Goal: Communication & Community: Answer question/provide support

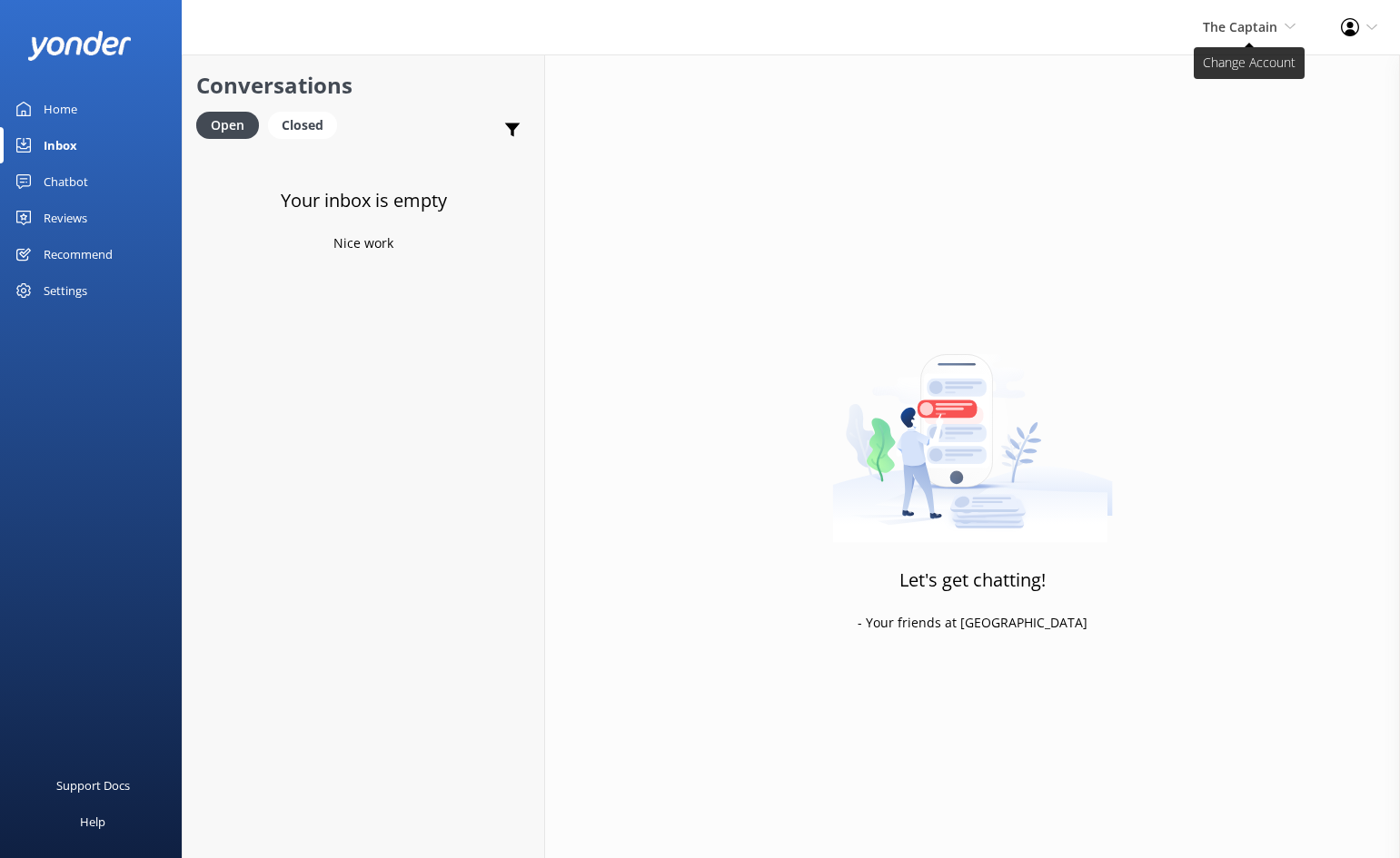
click at [1254, 26] on span "The Captain" at bounding box center [1239, 27] width 74 height 17
click at [1230, 84] on link "De [GEOGRAPHIC_DATA]" at bounding box center [1228, 77] width 182 height 43
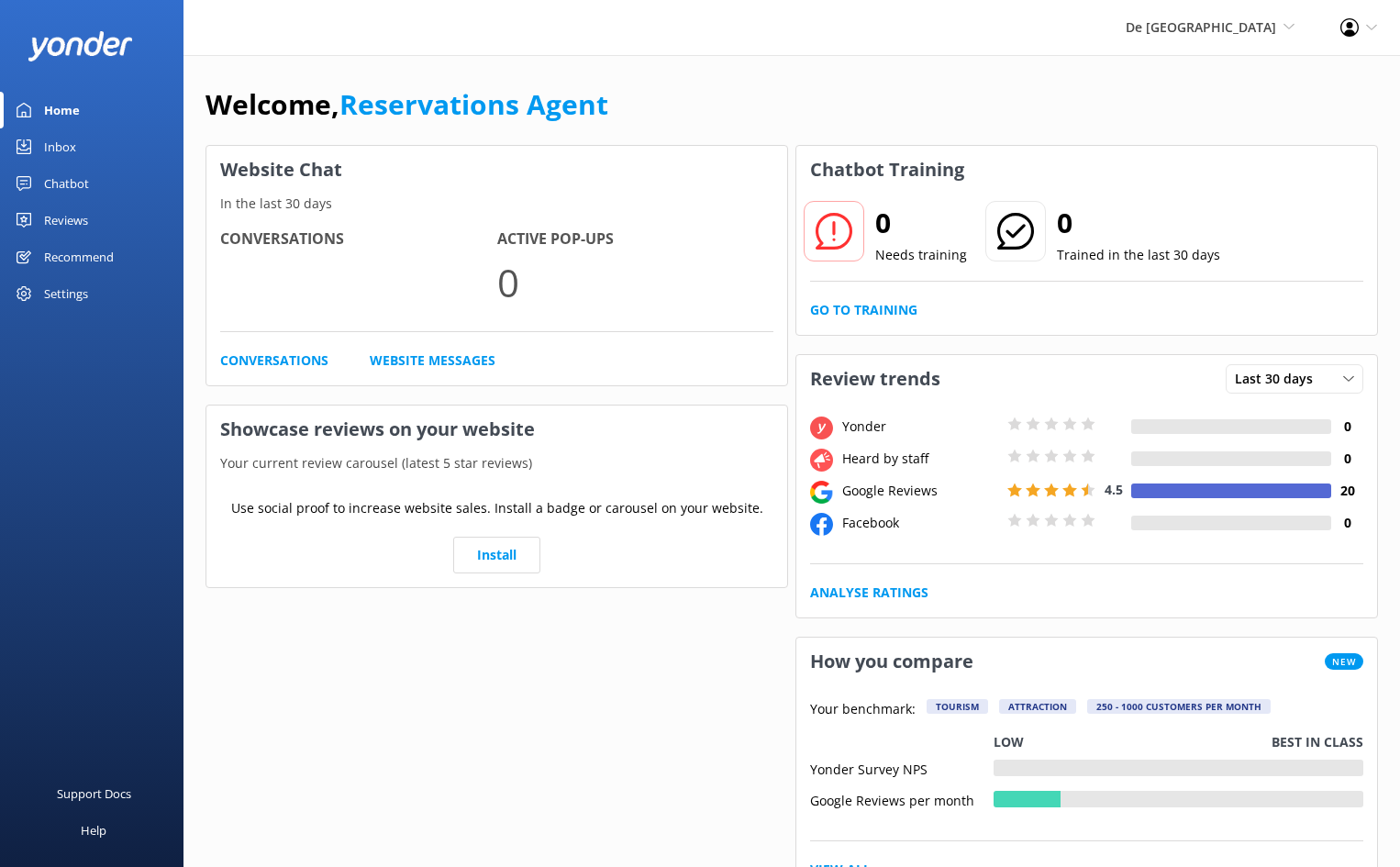
click at [66, 144] on div "Inbox" at bounding box center [59, 147] width 32 height 37
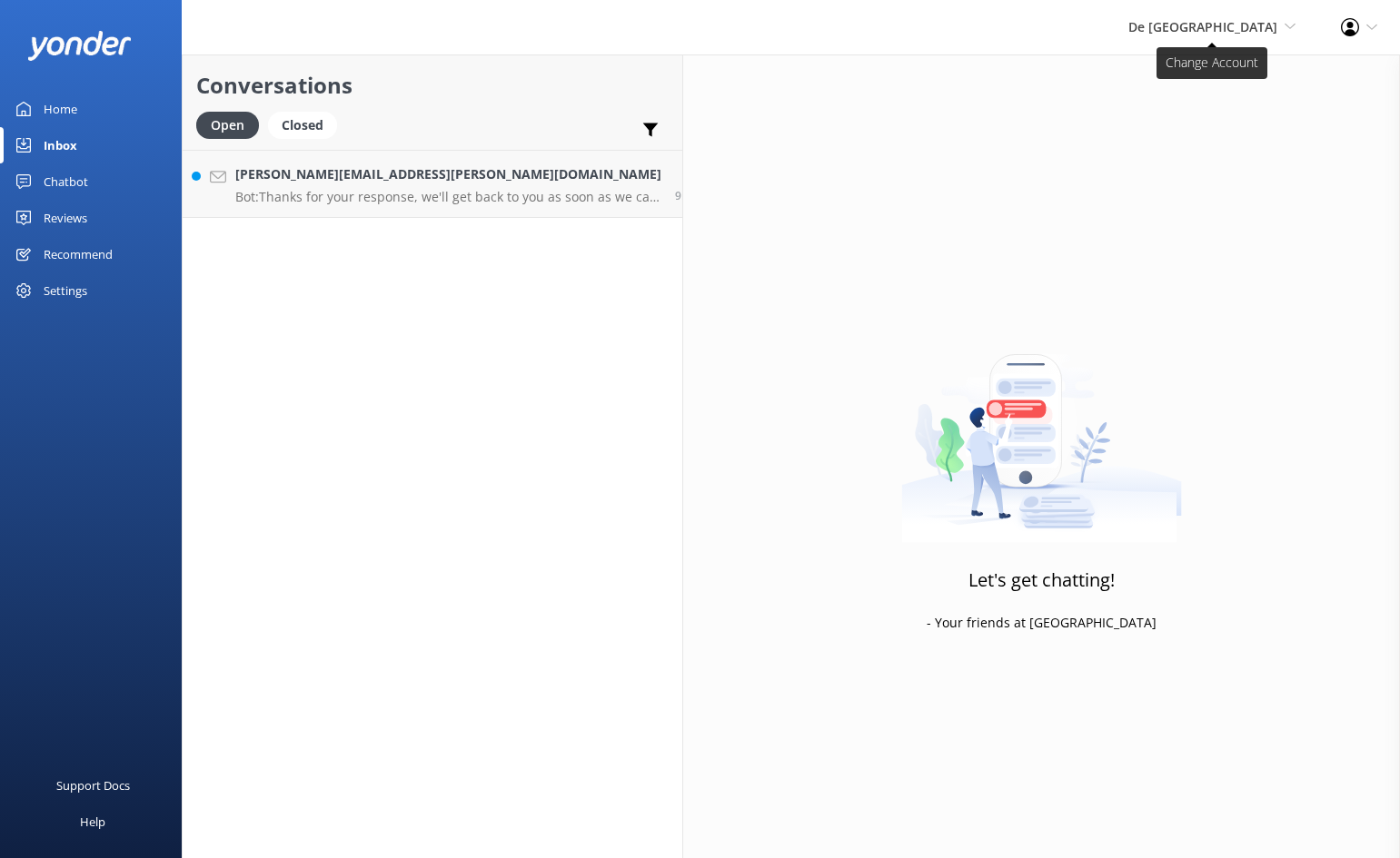
click at [1232, 33] on span "De [GEOGRAPHIC_DATA]" at bounding box center [1202, 27] width 149 height 17
click at [1200, 114] on link "Aruba's Activities Expert" at bounding box center [1228, 121] width 182 height 43
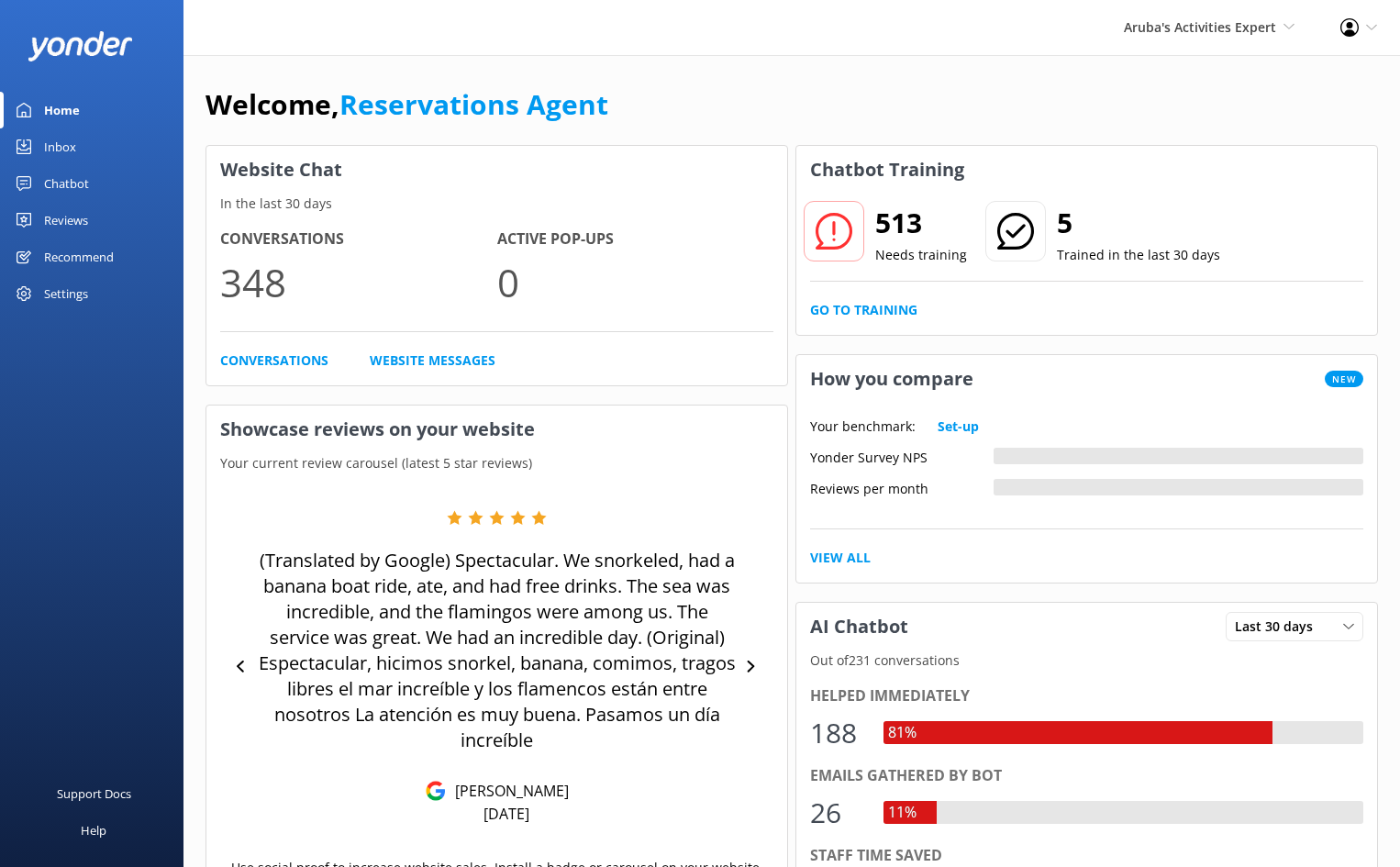
click at [58, 138] on div "Inbox" at bounding box center [59, 147] width 32 height 37
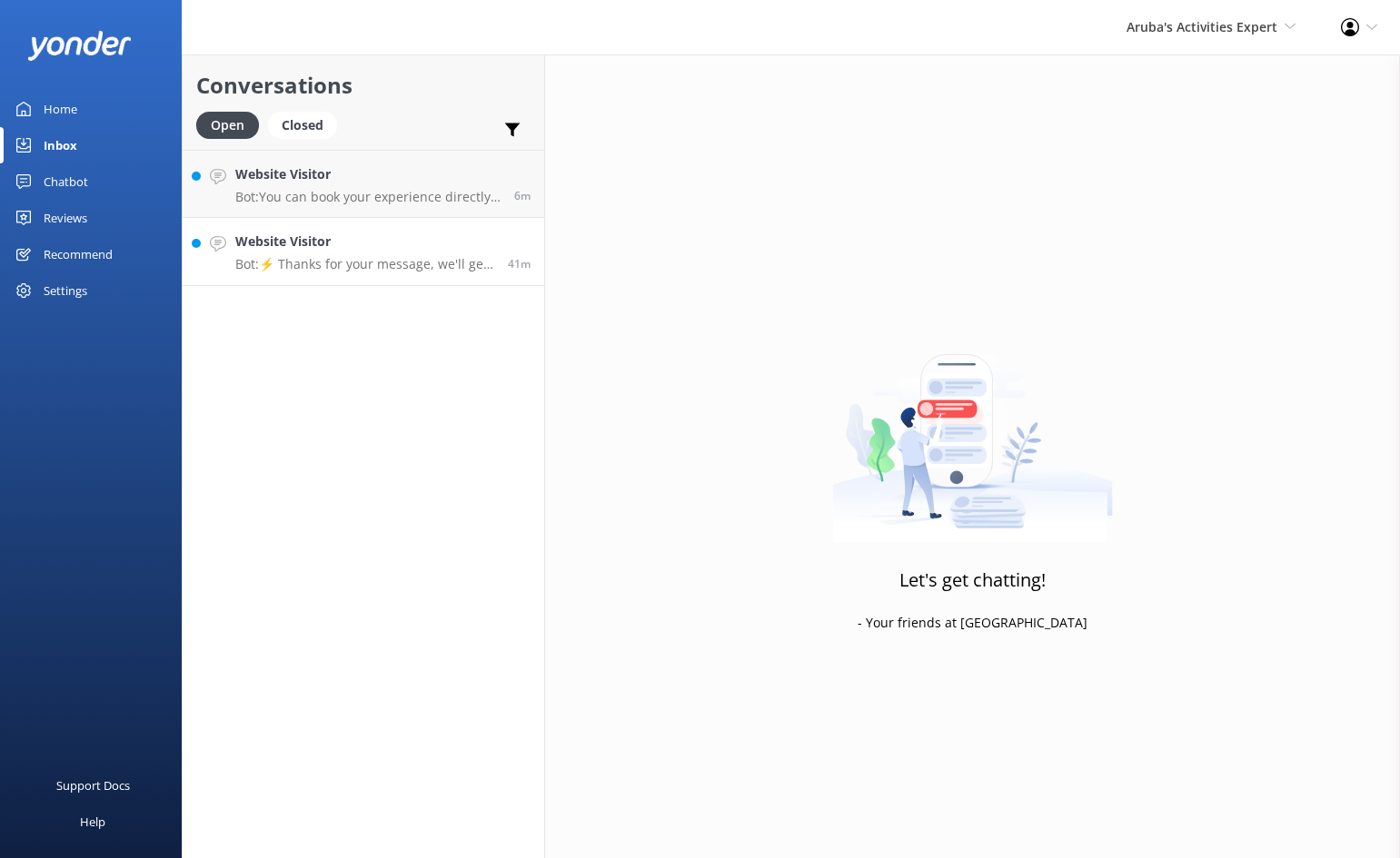
click at [385, 249] on h4 "Website Visitor" at bounding box center [364, 241] width 259 height 20
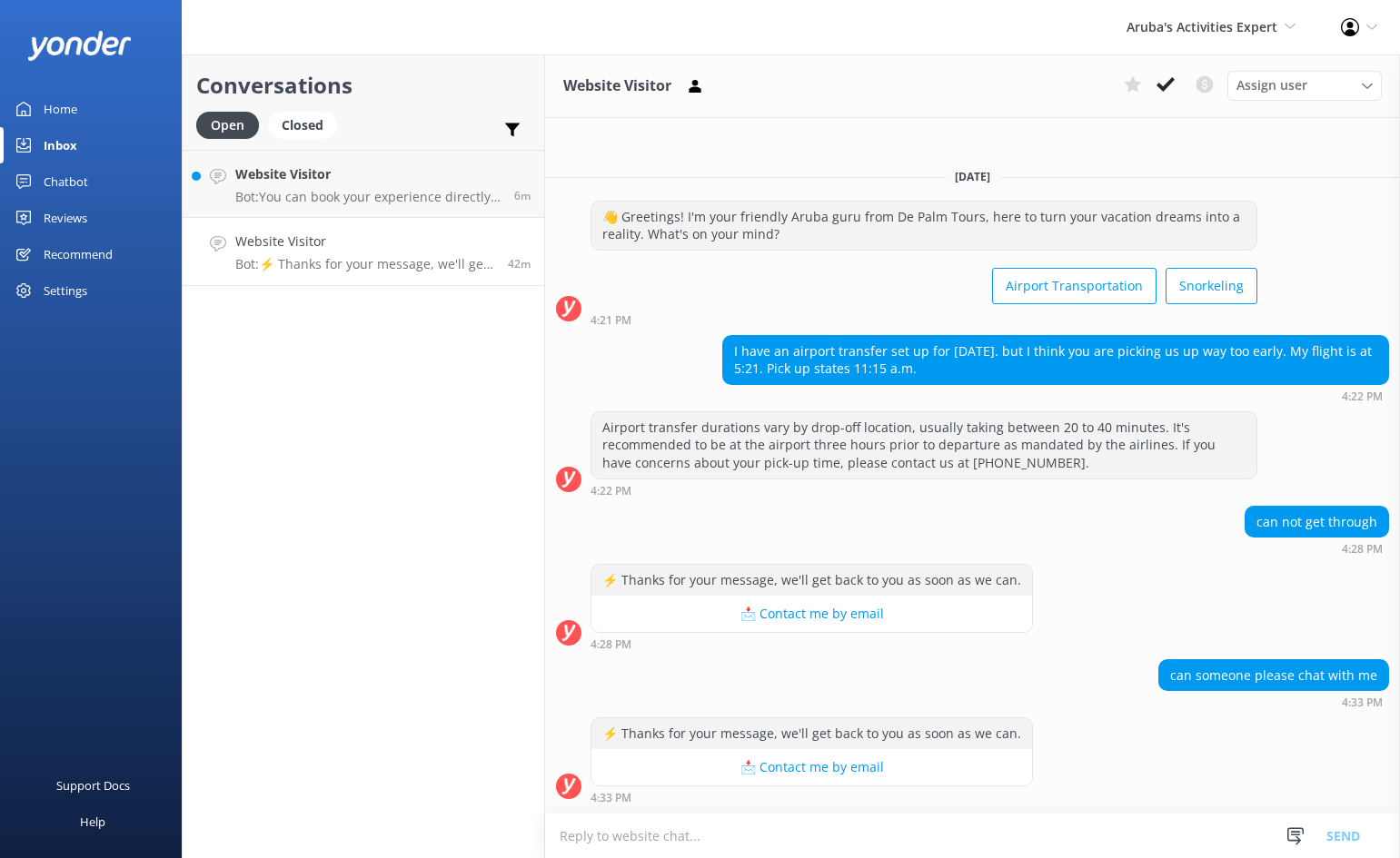
click at [705, 833] on textarea at bounding box center [972, 836] width 855 height 44
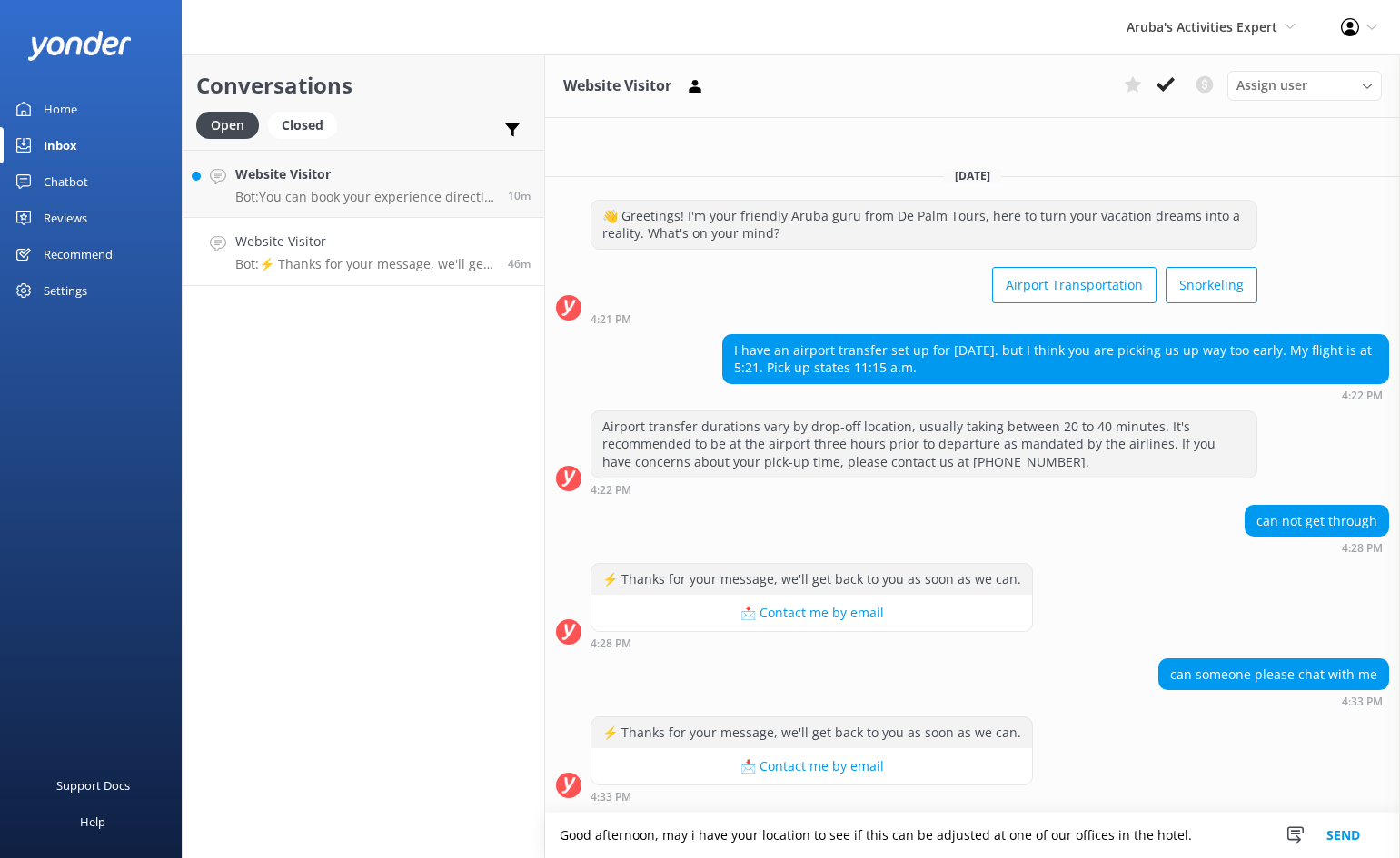
type textarea "Good afternoon, may i have your location to see if this can be adjusted at one …"
click at [1351, 835] on button "Send" at bounding box center [1343, 835] width 68 height 45
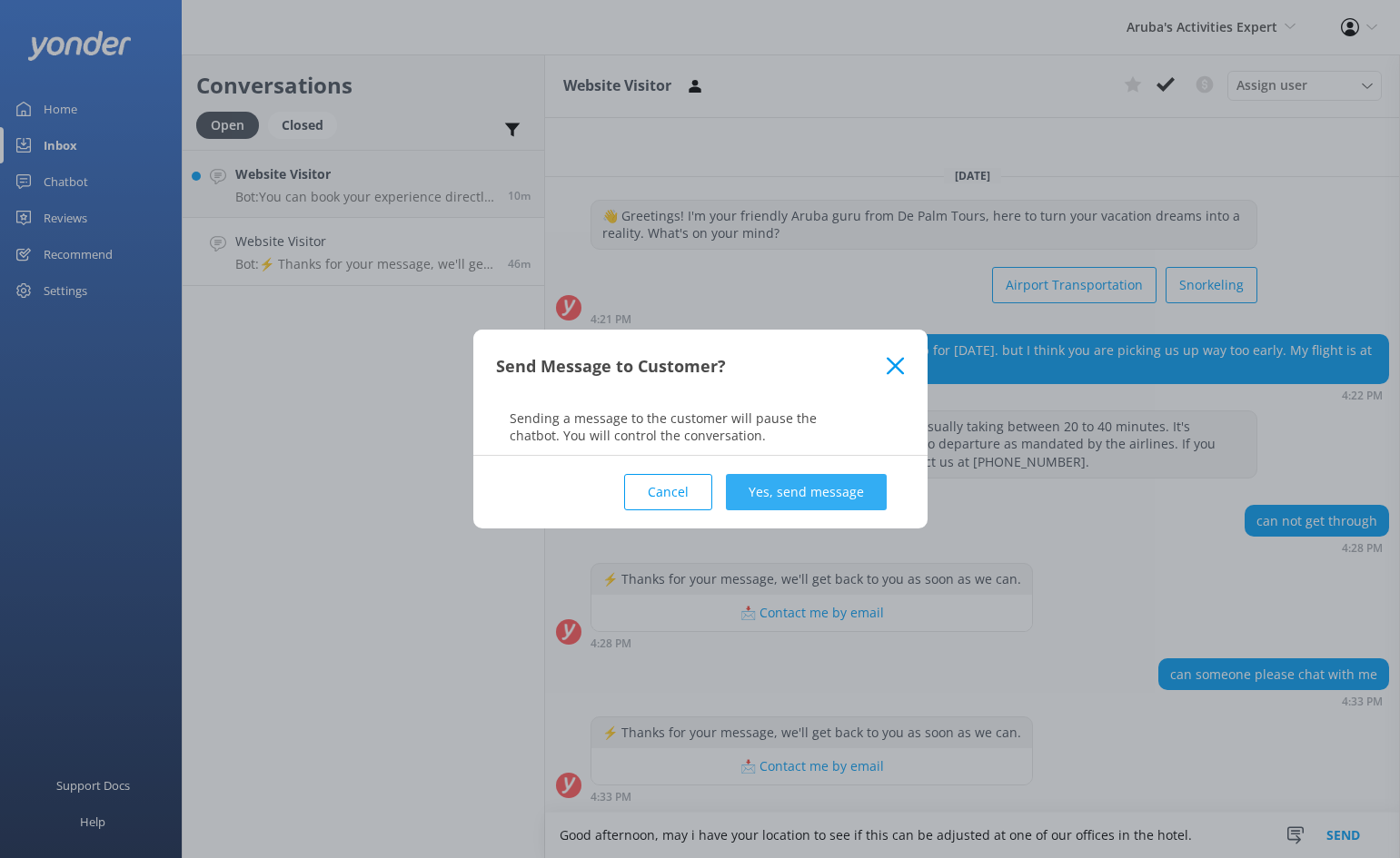
click at [820, 493] on button "Yes, send message" at bounding box center [806, 492] width 161 height 37
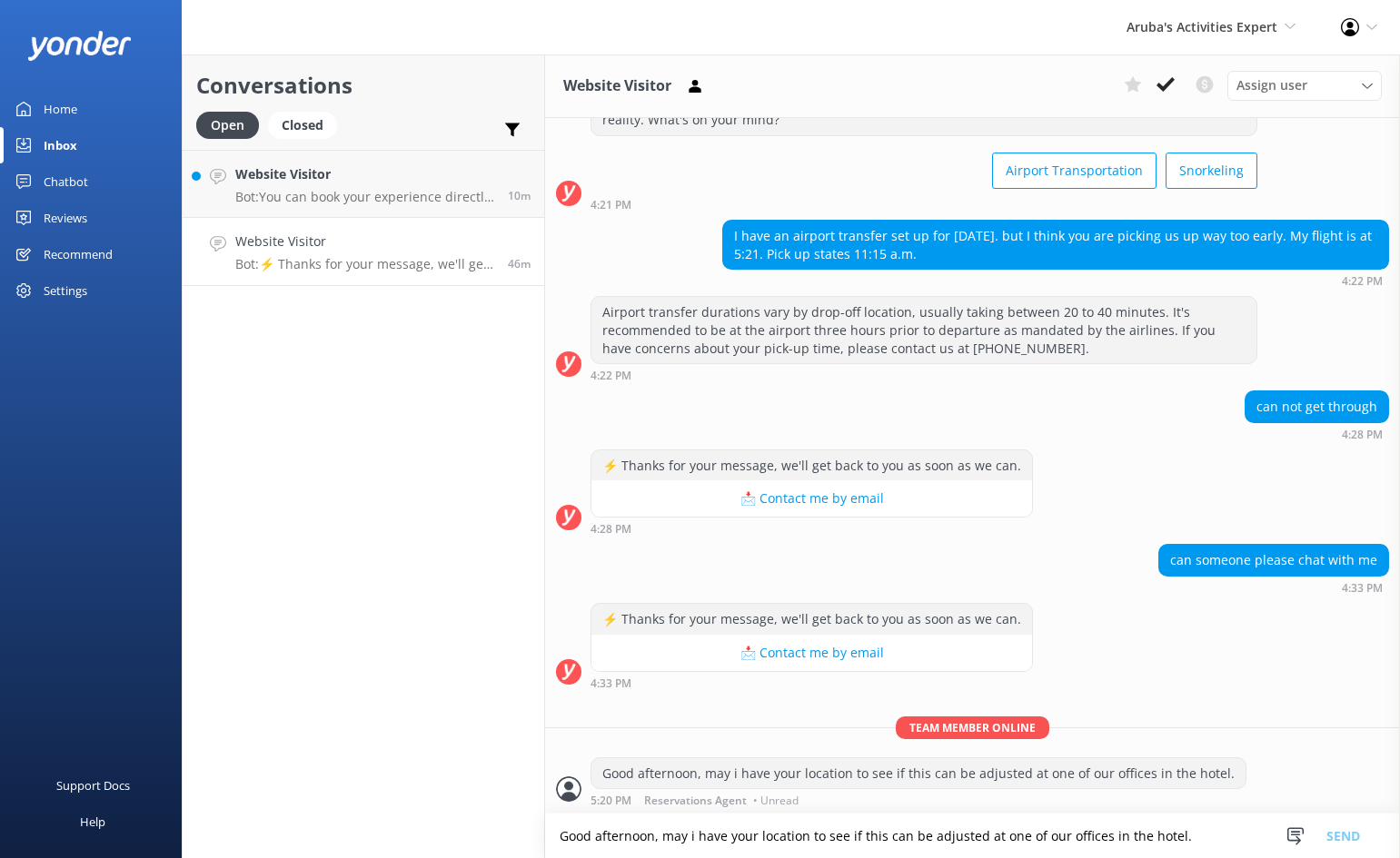
scroll to position [83, 0]
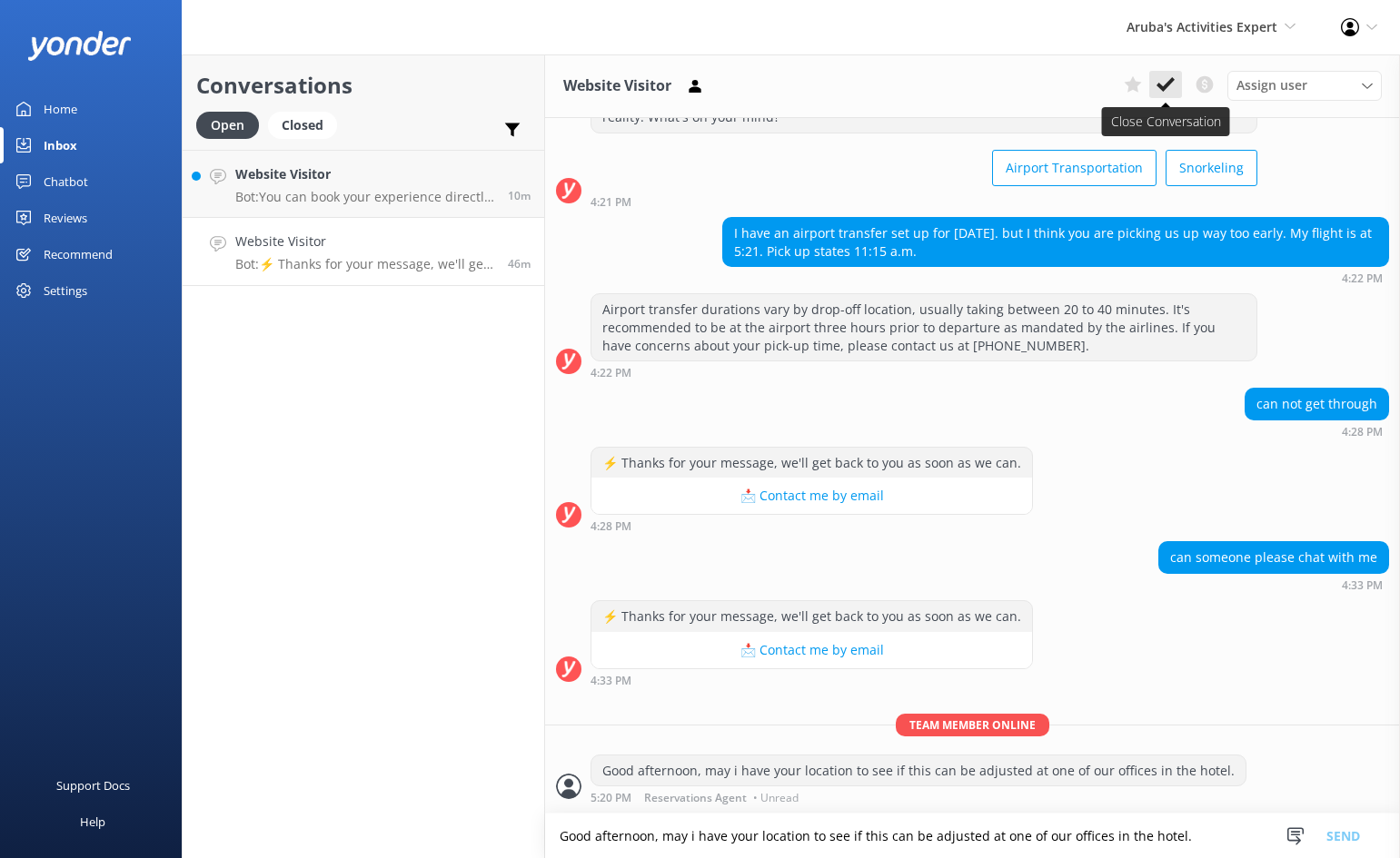
click at [1159, 82] on icon at bounding box center [1165, 84] width 18 height 18
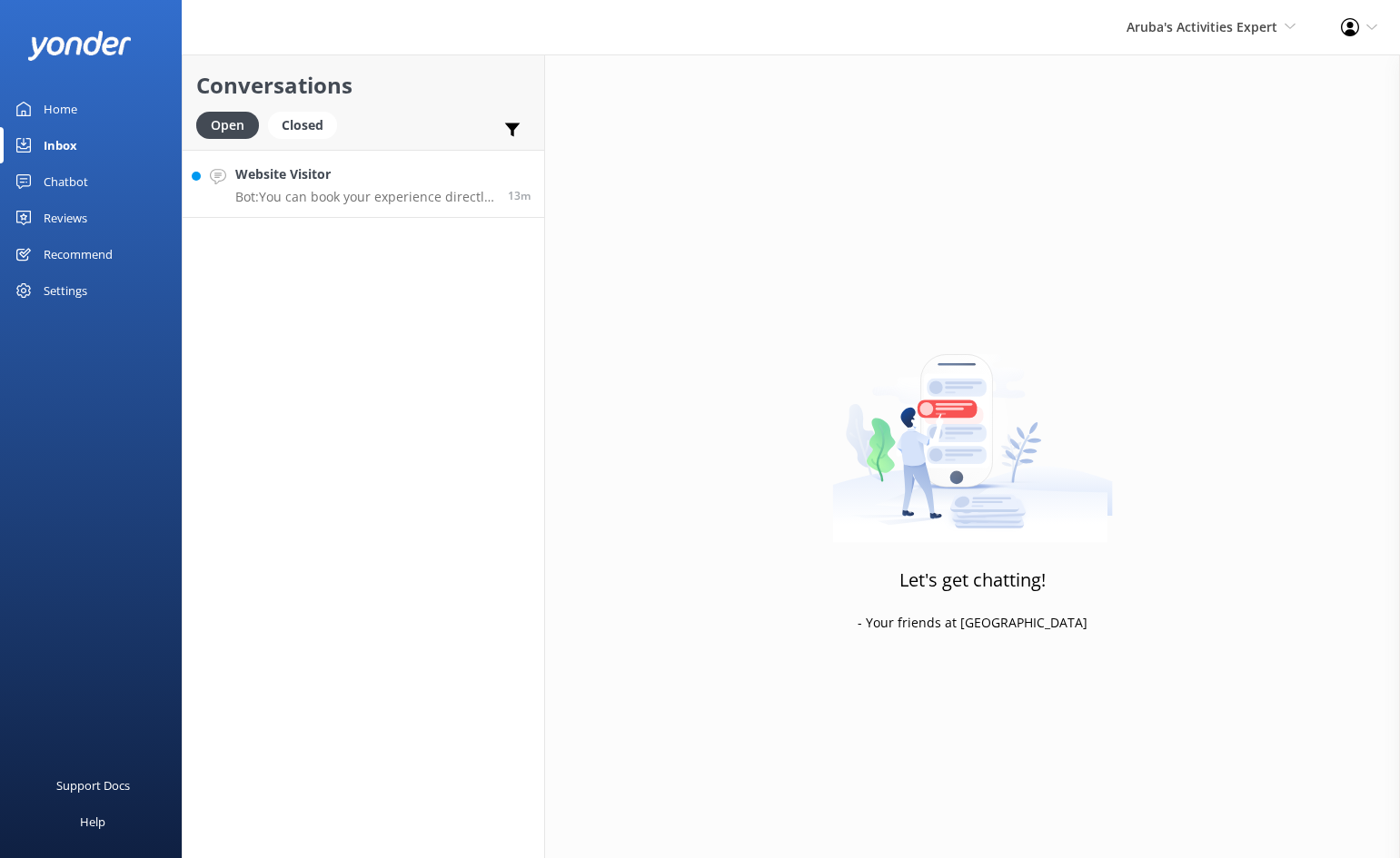
click at [381, 178] on h4 "Website Visitor" at bounding box center [364, 174] width 259 height 20
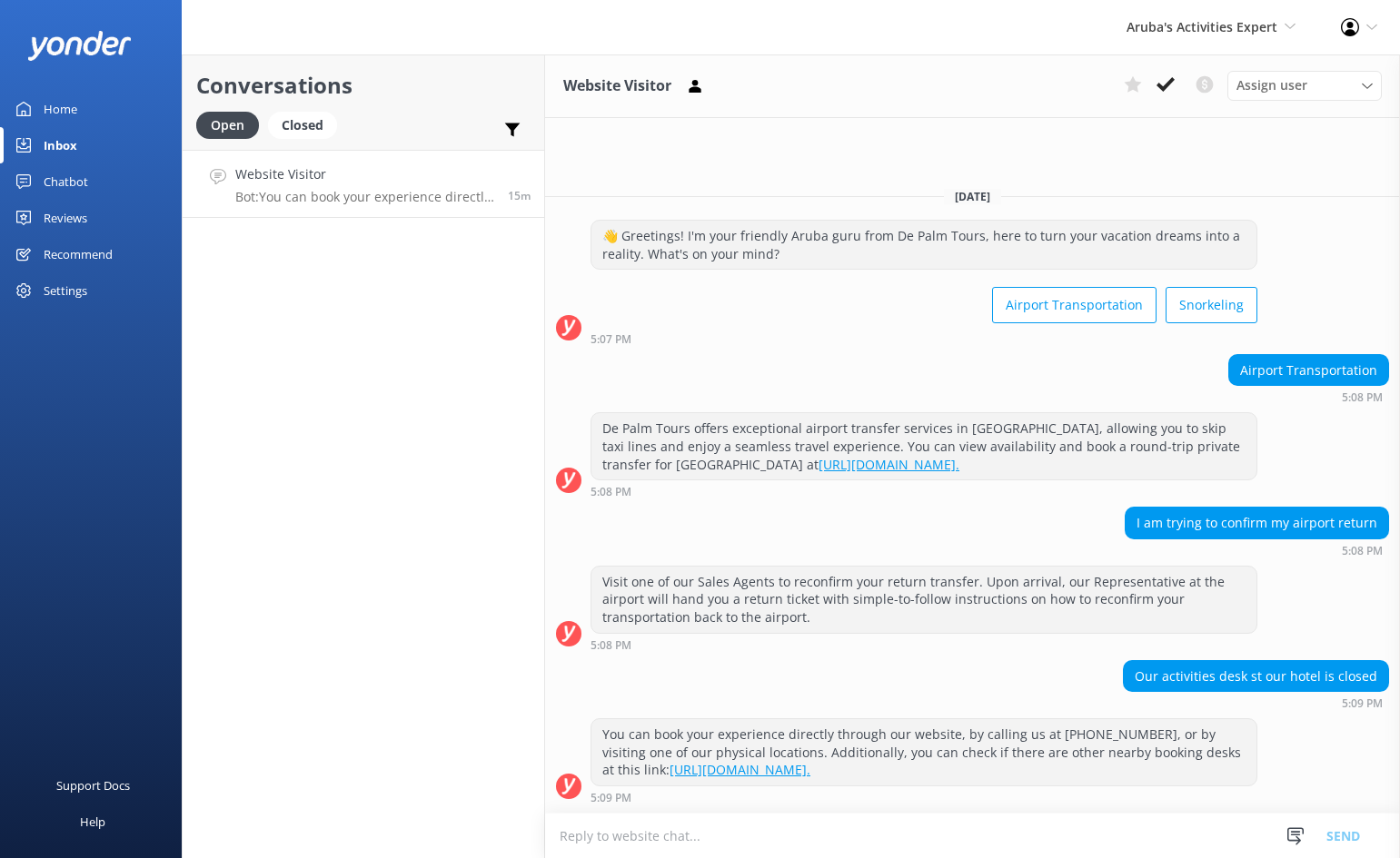
click at [936, 836] on textarea at bounding box center [972, 836] width 855 height 44
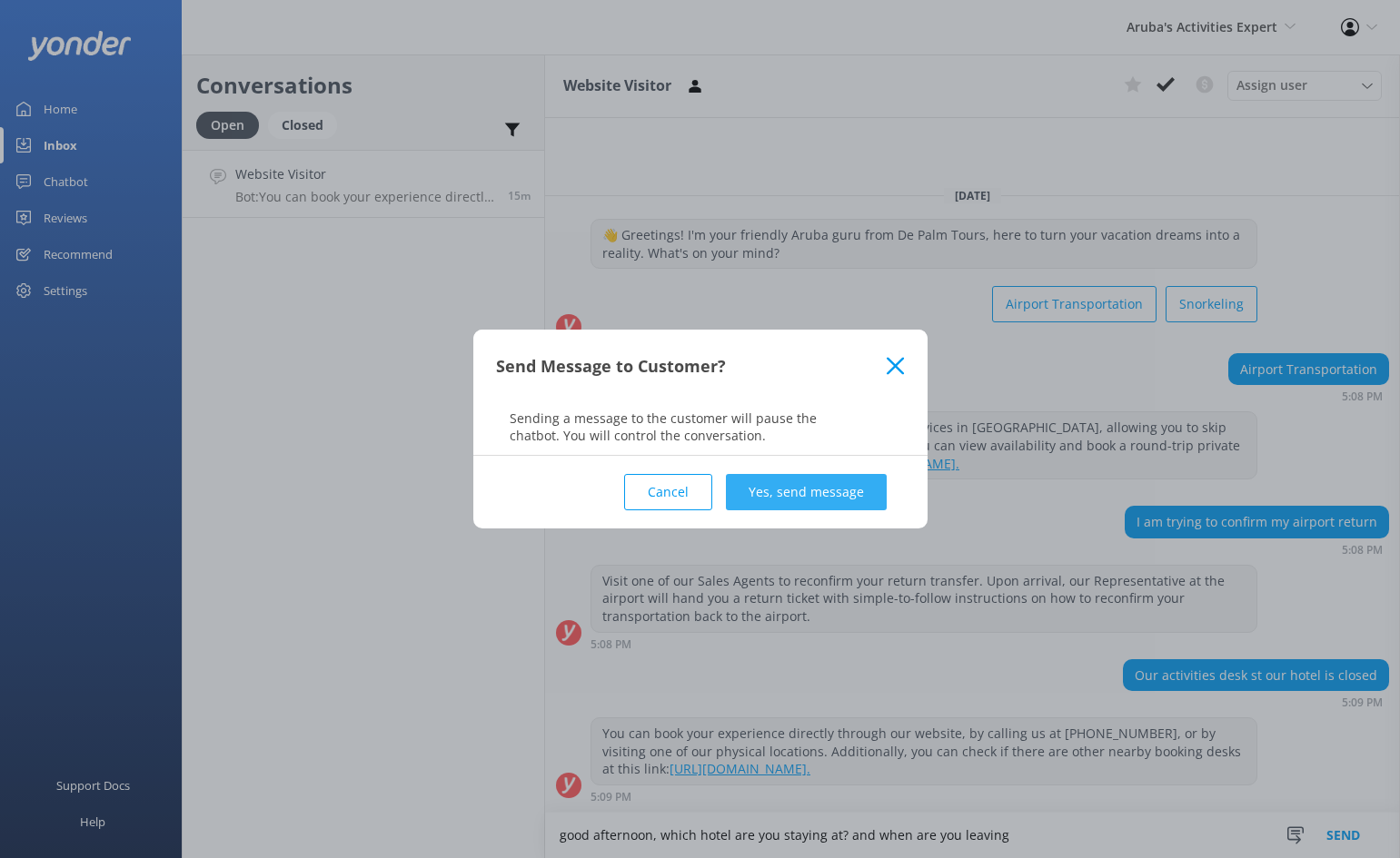
type textarea "good afternoon, which hotel are you staying at? and when are you leaving"
click at [795, 486] on button "Yes, send message" at bounding box center [806, 492] width 161 height 37
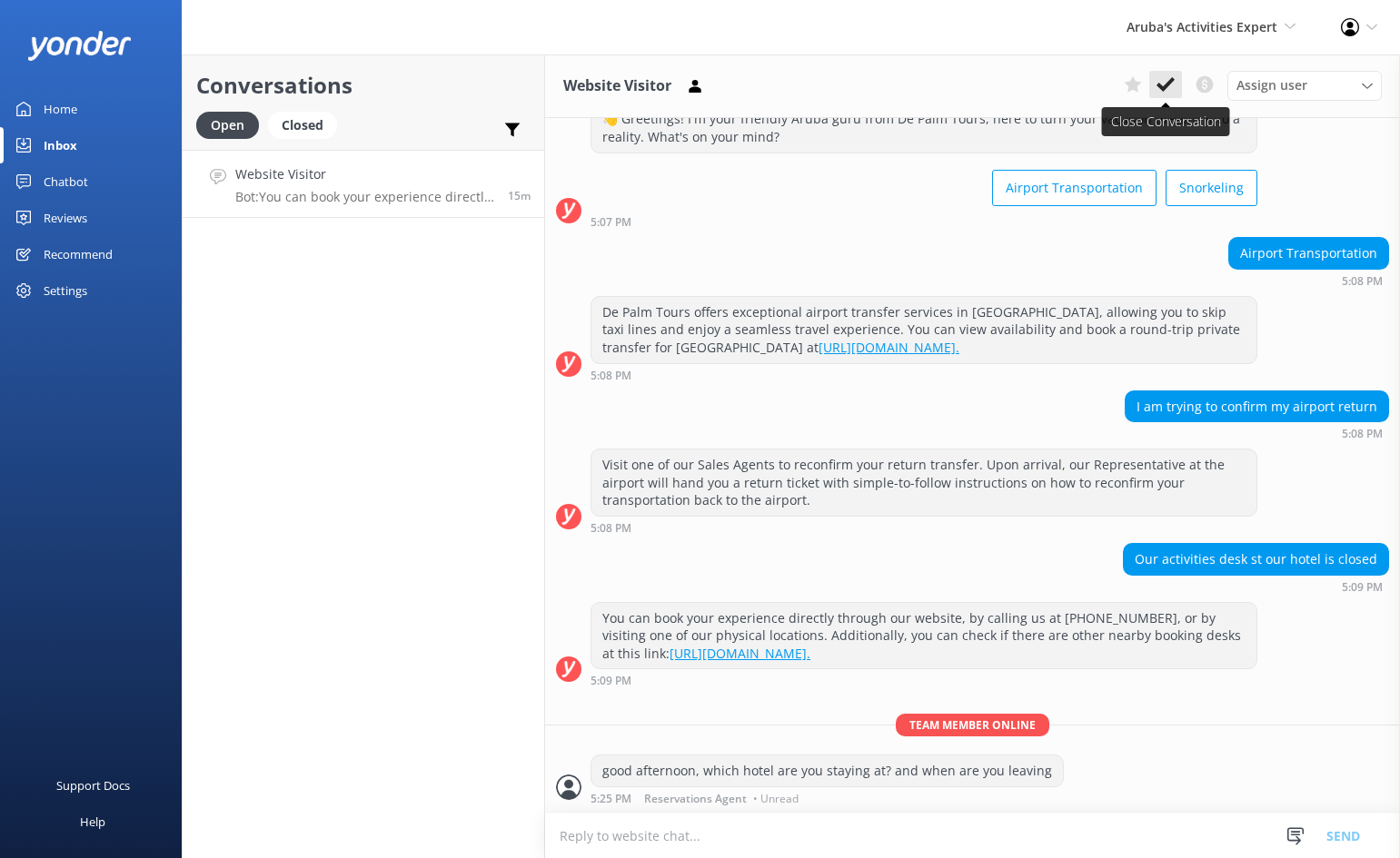
scroll to position [64, 0]
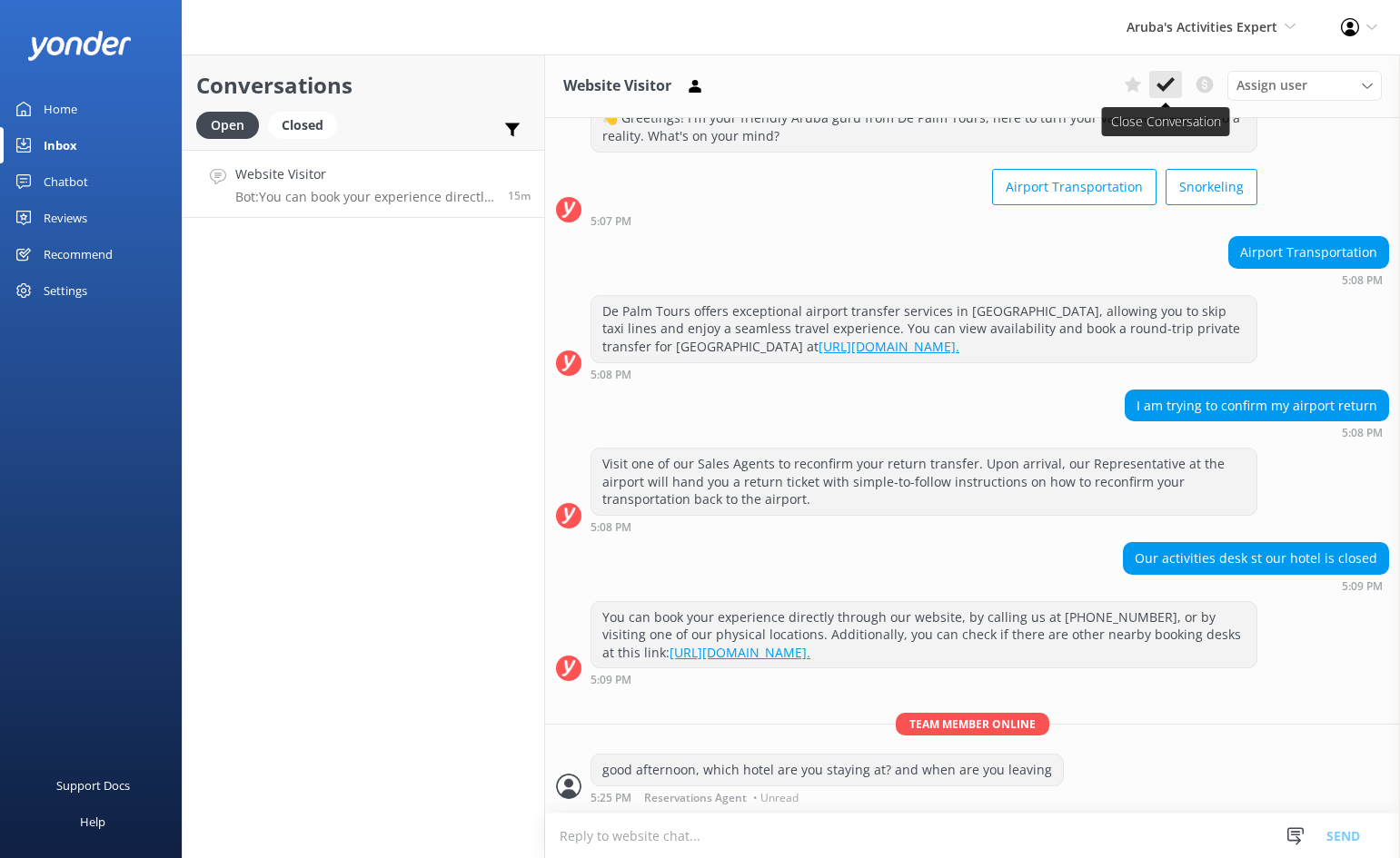
click at [1171, 81] on use at bounding box center [1165, 84] width 18 height 14
